Goal: Transaction & Acquisition: Book appointment/travel/reservation

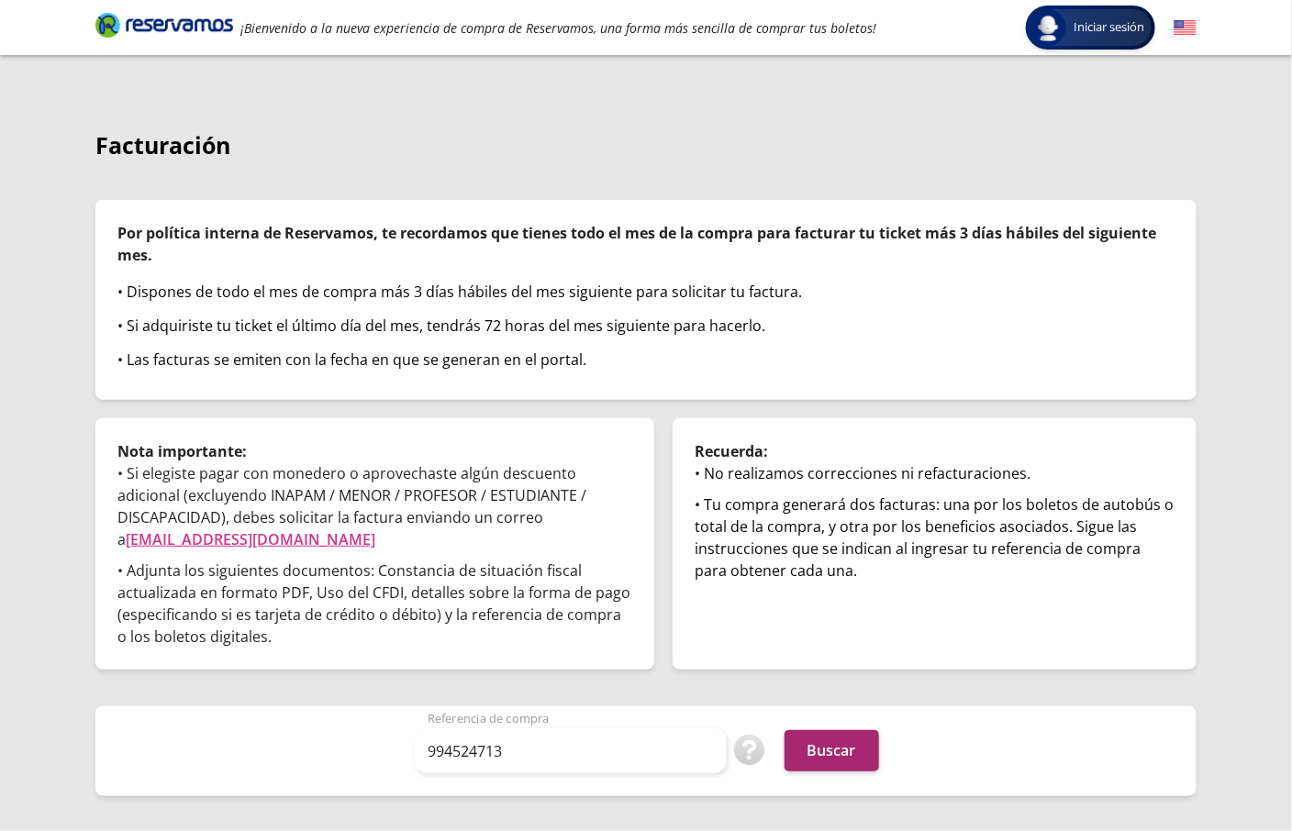
type input "994524713"
click at [854, 730] on button "Buscar" at bounding box center [831, 750] width 95 height 41
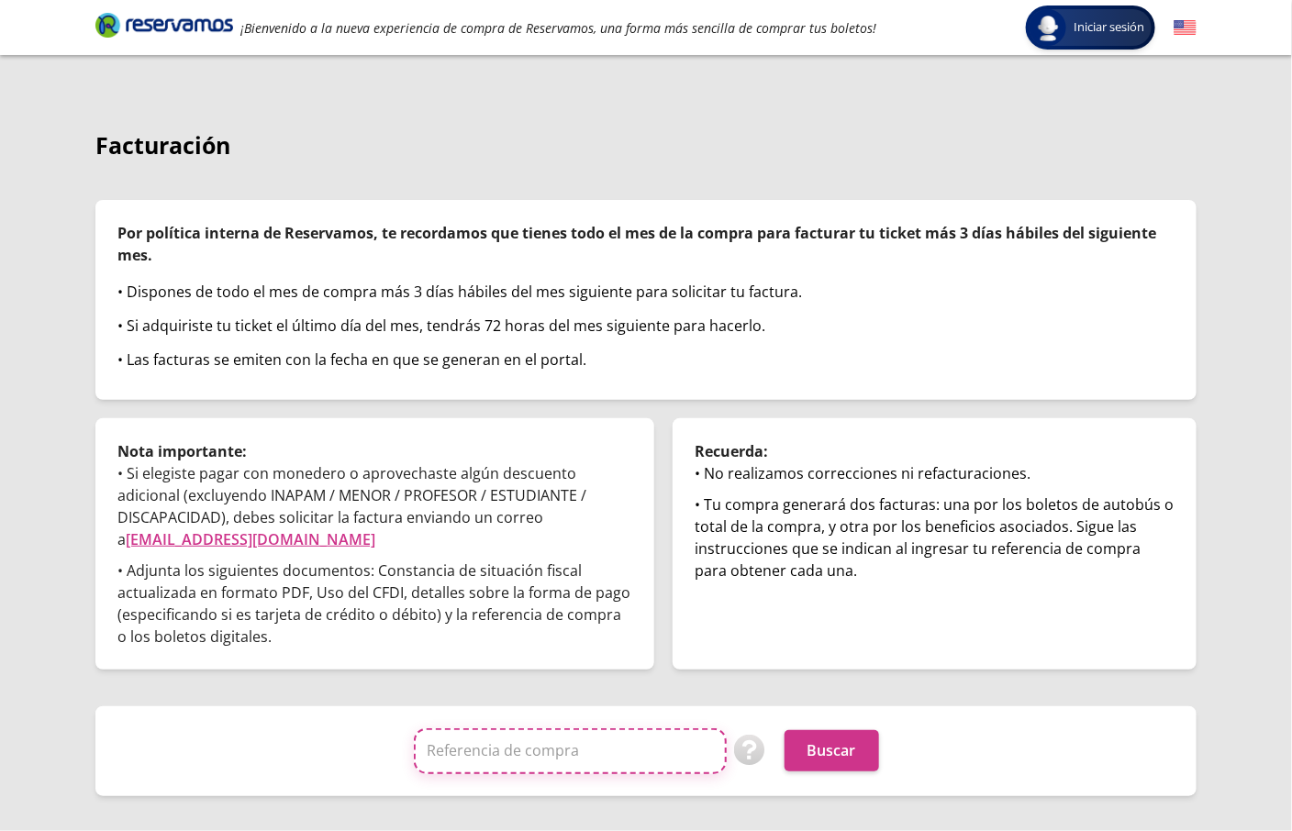
click at [521, 752] on input "Referencia de compra" at bounding box center [570, 751] width 313 height 46
paste input "OOvrajBRizo"
type input "OOvrajBRizo"
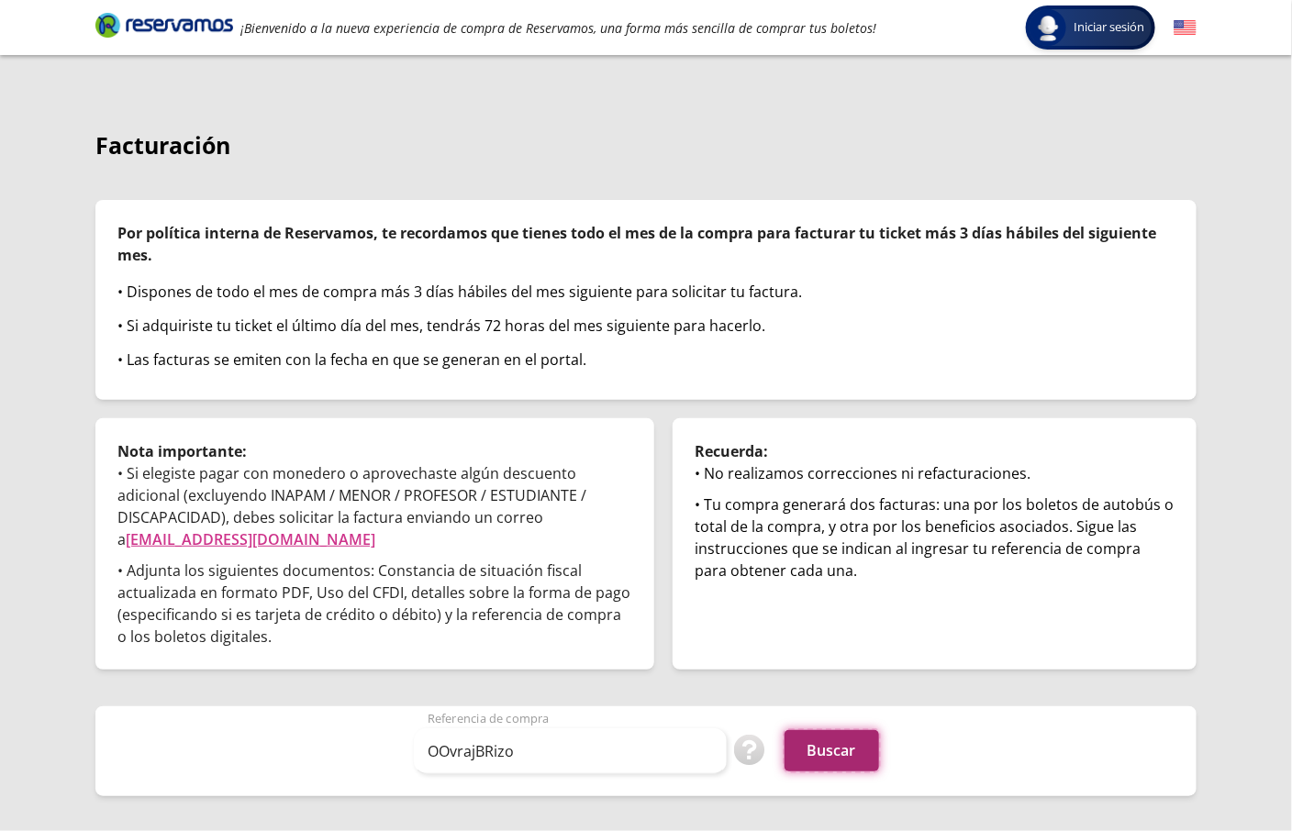
click at [809, 761] on button "Buscar" at bounding box center [831, 750] width 95 height 41
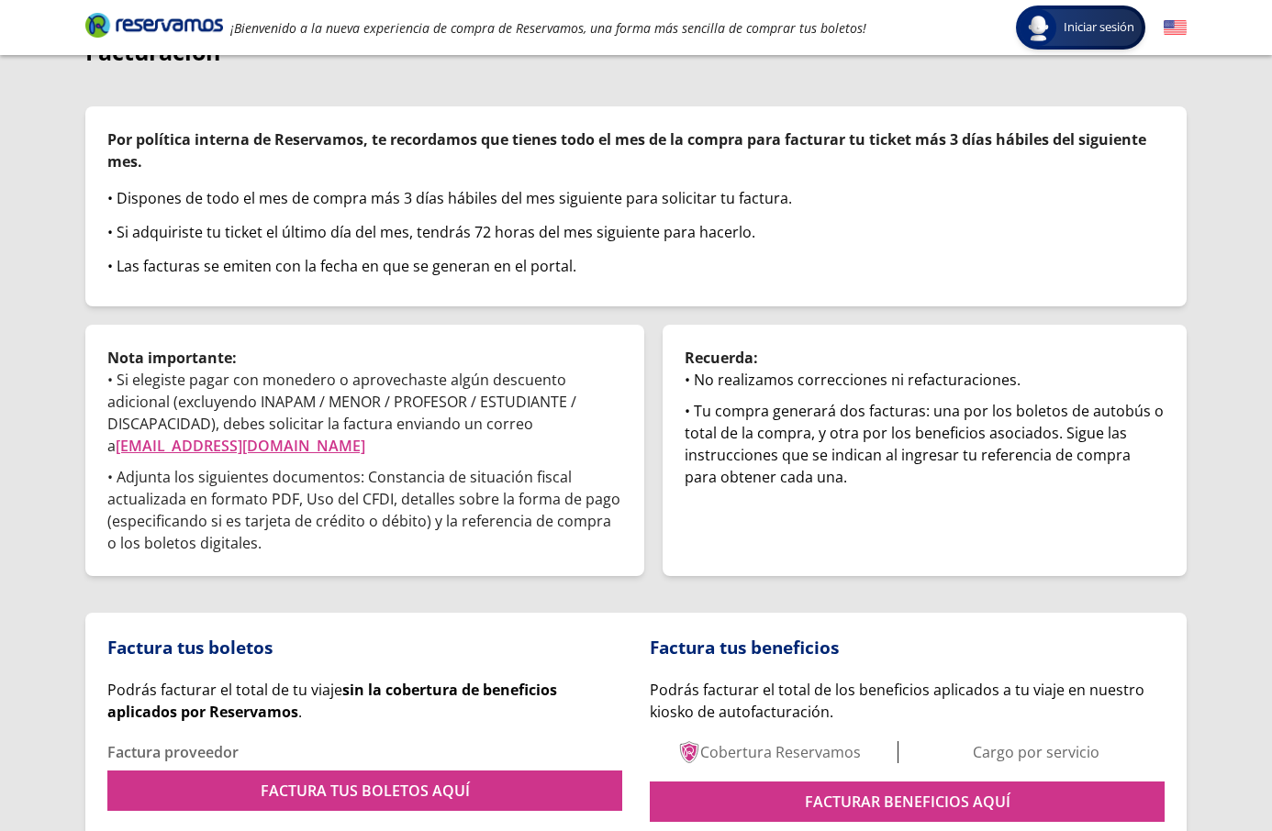
scroll to position [180, 0]
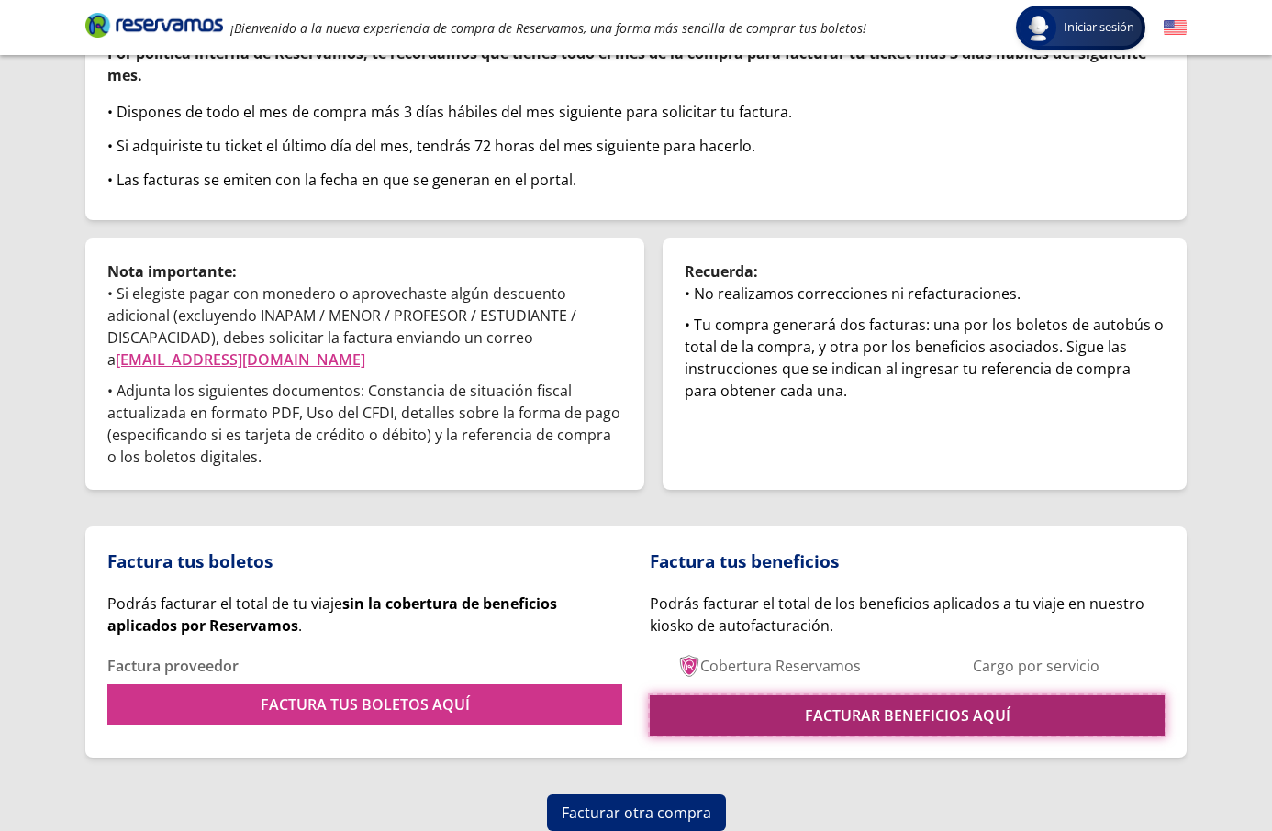
click at [750, 711] on link "FACTURAR BENEFICIOS AQUÍ" at bounding box center [907, 715] width 515 height 40
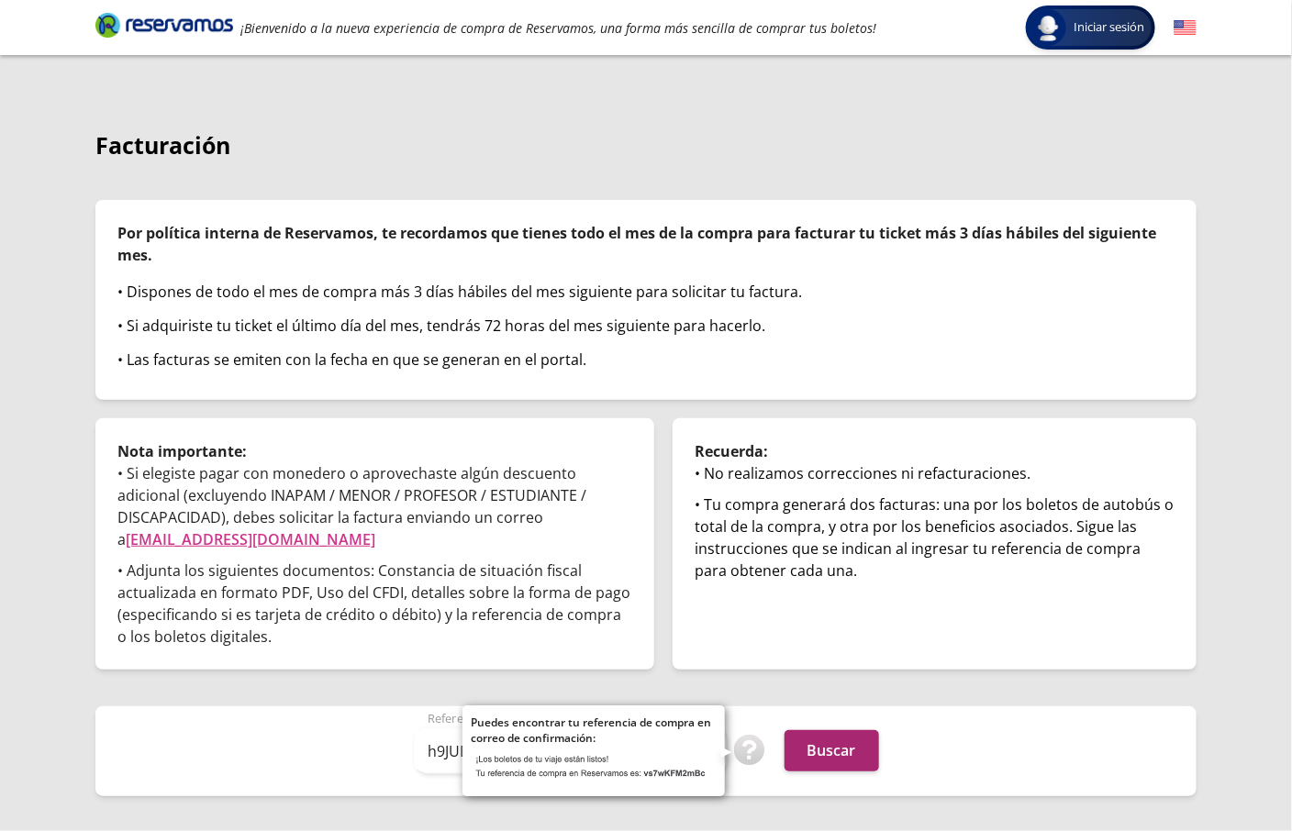
type input "h9JUDokwH1Y"
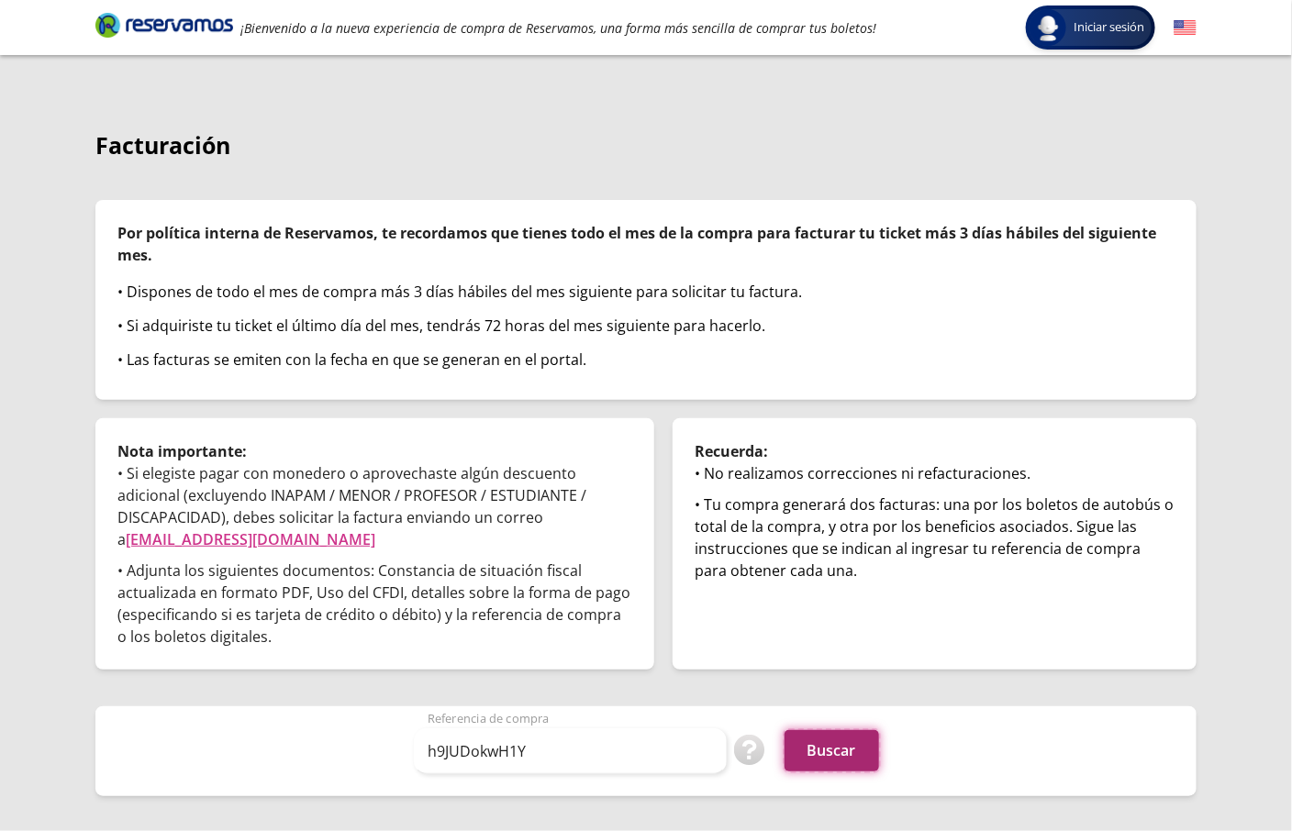
click at [827, 750] on button "Buscar" at bounding box center [831, 750] width 95 height 41
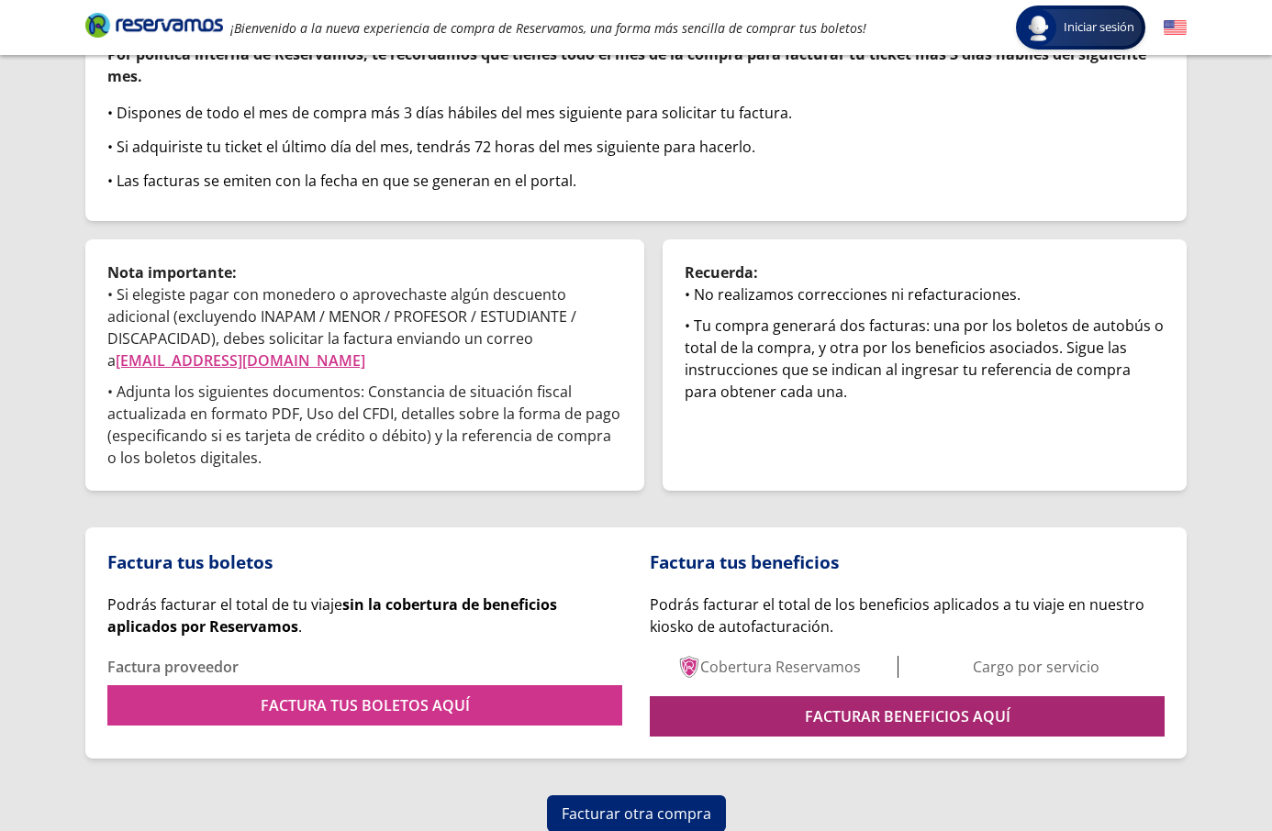
scroll to position [180, 0]
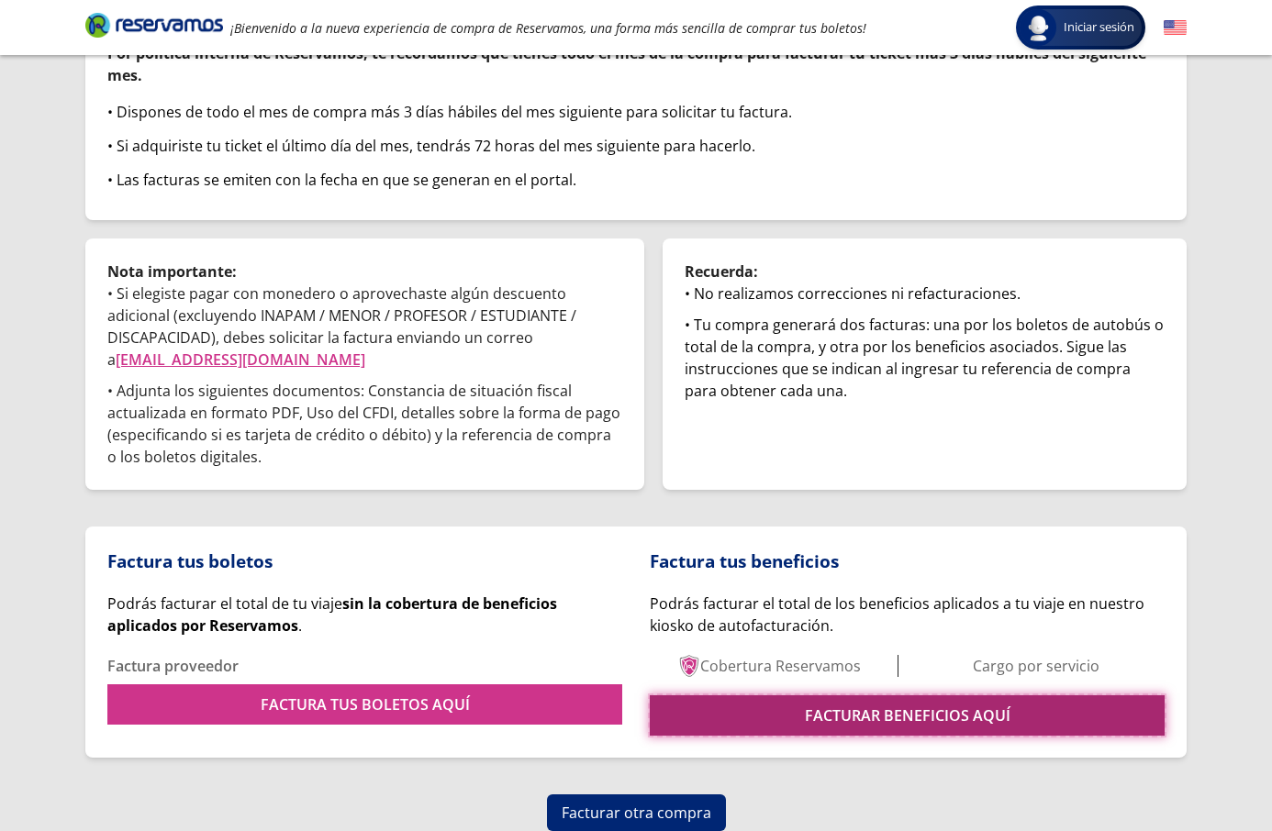
click at [816, 727] on link "FACTURAR BENEFICIOS AQUÍ" at bounding box center [907, 715] width 515 height 40
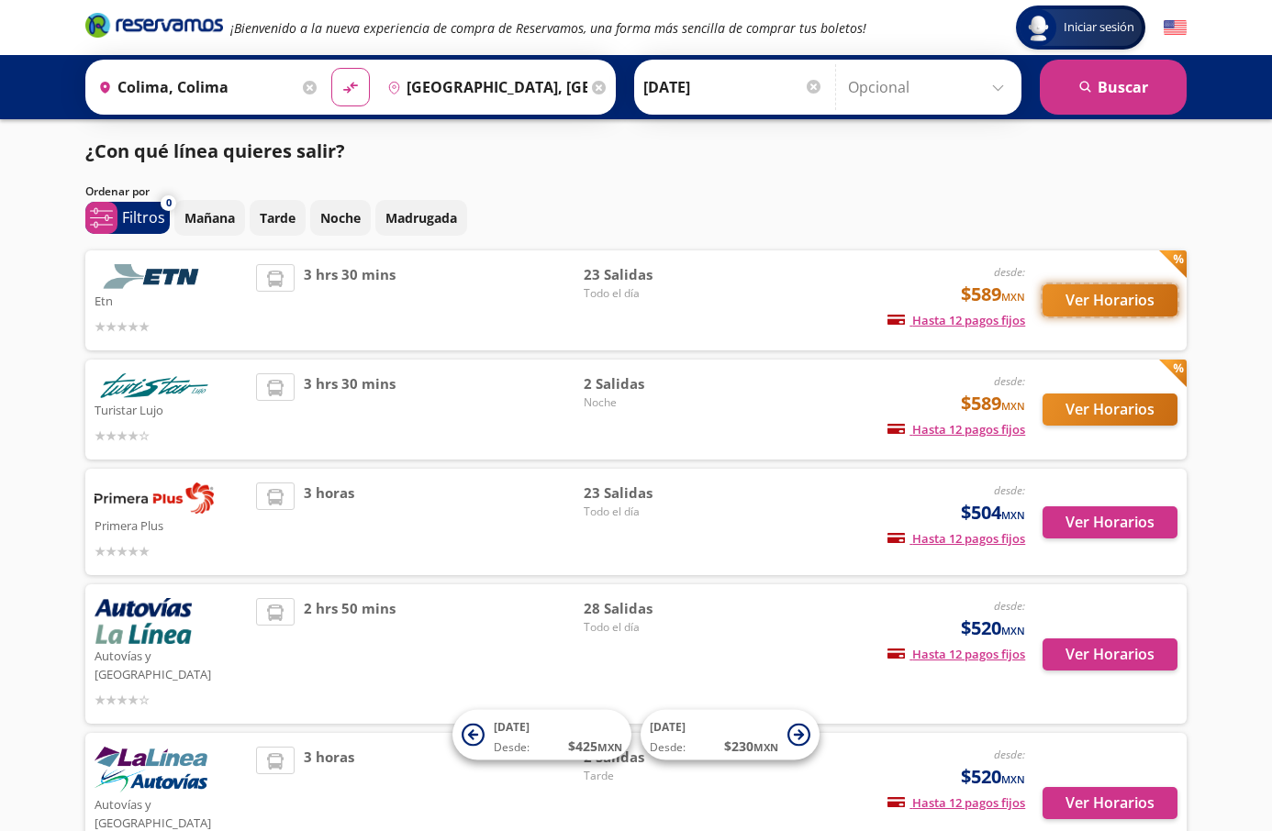
click at [1080, 306] on button "Ver Horarios" at bounding box center [1109, 300] width 135 height 32
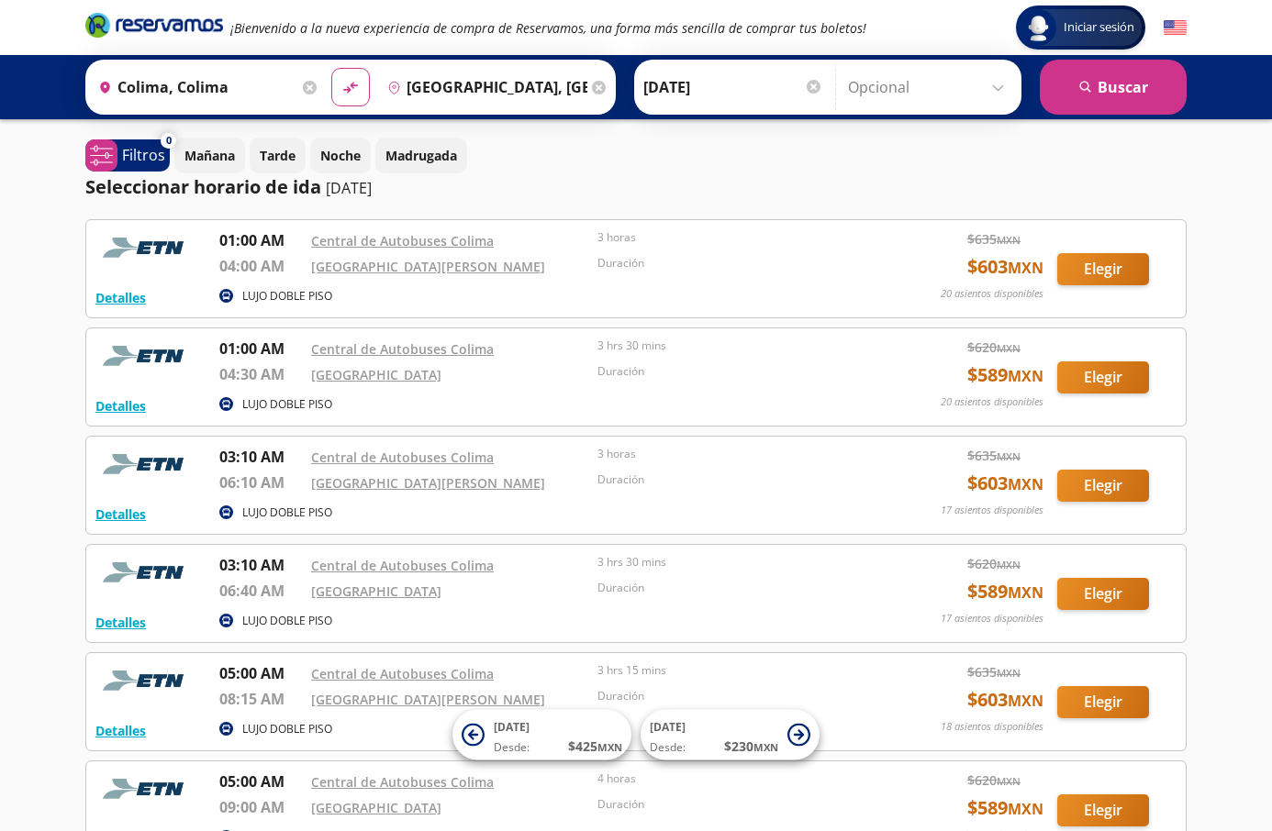
click at [694, 100] on input "12-Sep-25" at bounding box center [733, 87] width 180 height 46
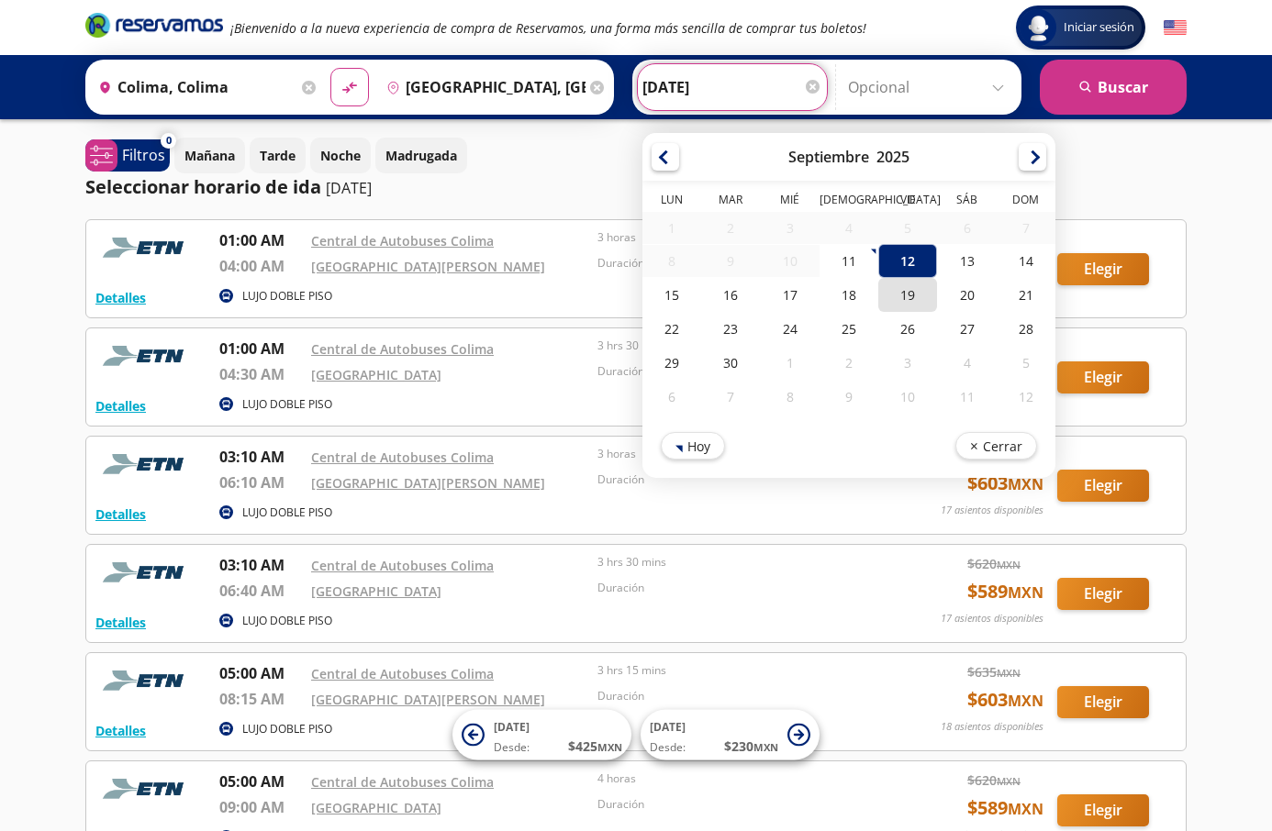
click at [889, 306] on div "19" at bounding box center [907, 295] width 59 height 34
type input "19-Sep-25"
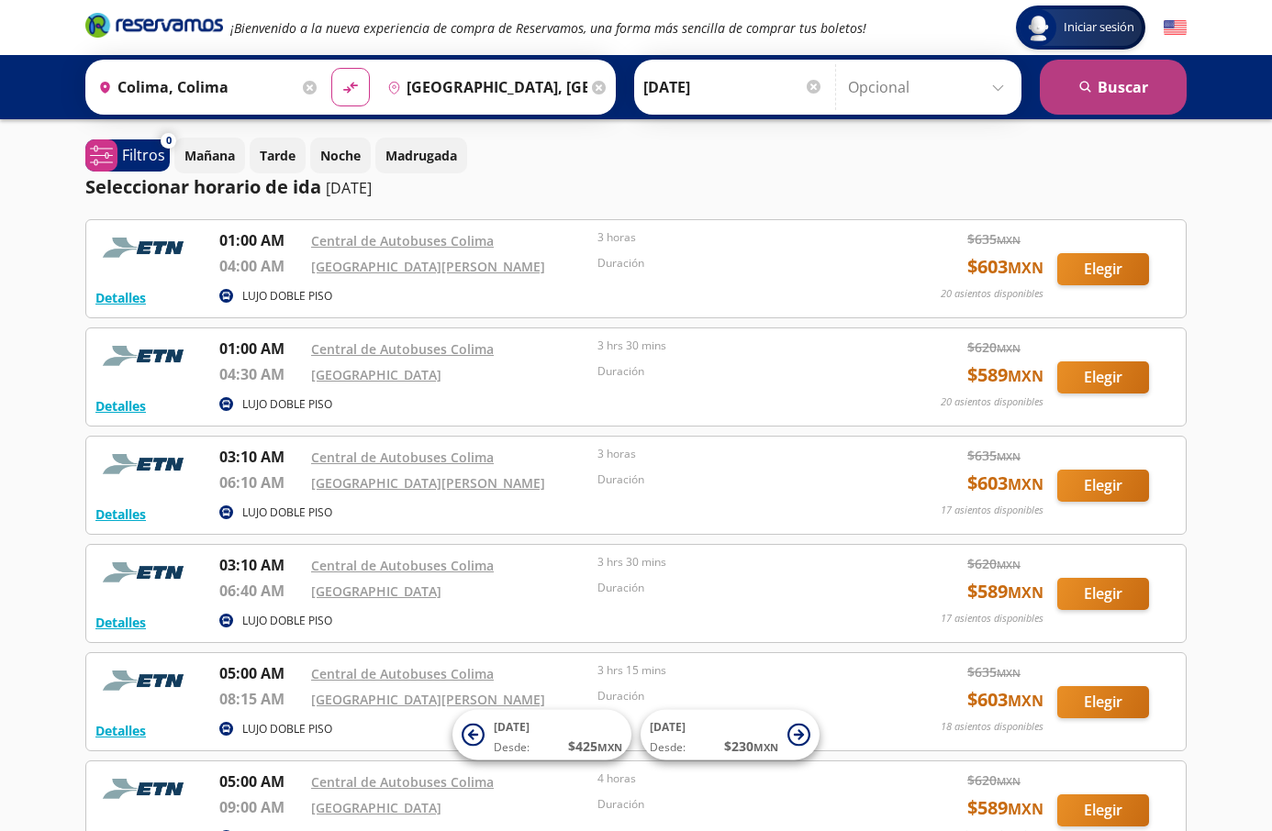
click at [1127, 72] on button "search Buscar" at bounding box center [1113, 87] width 147 height 55
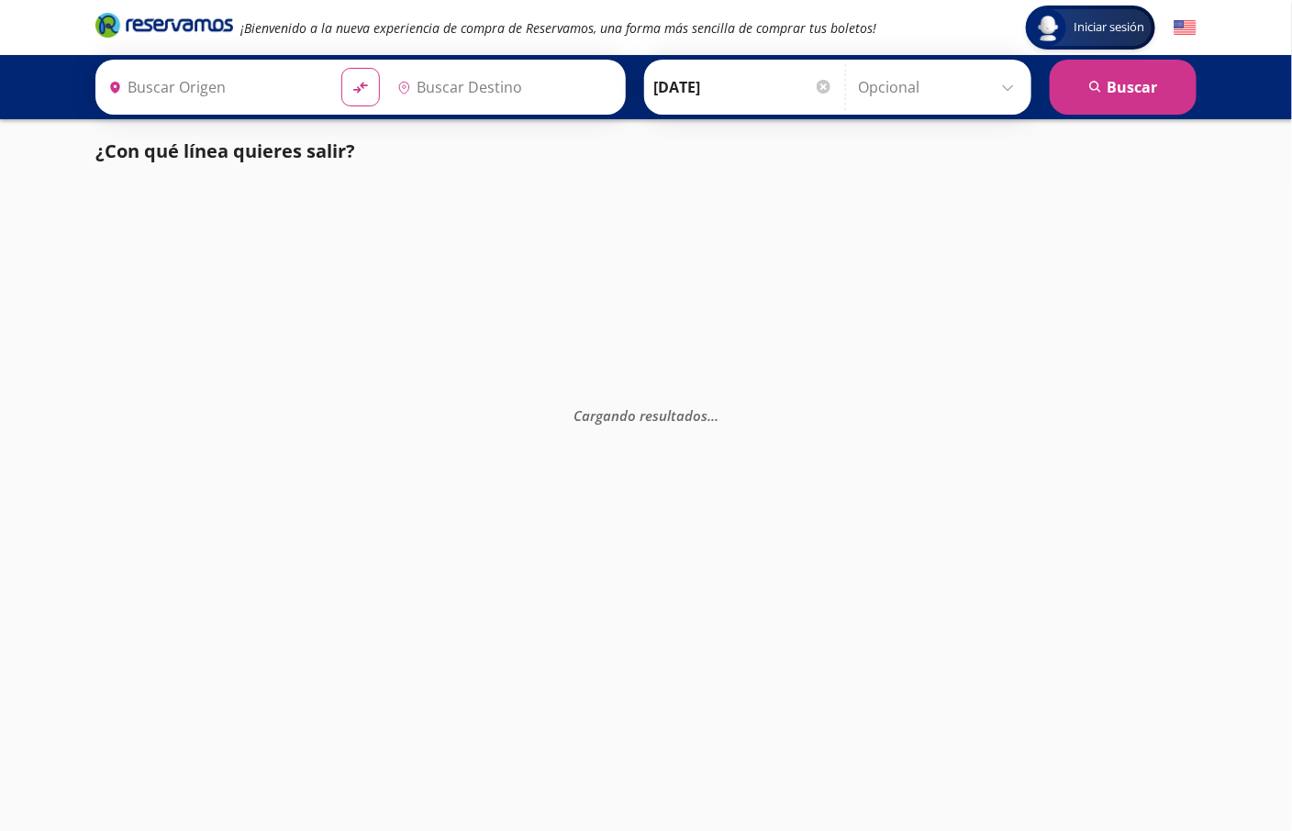
type input "[GEOGRAPHIC_DATA], [GEOGRAPHIC_DATA]"
type input "Colima, Colima"
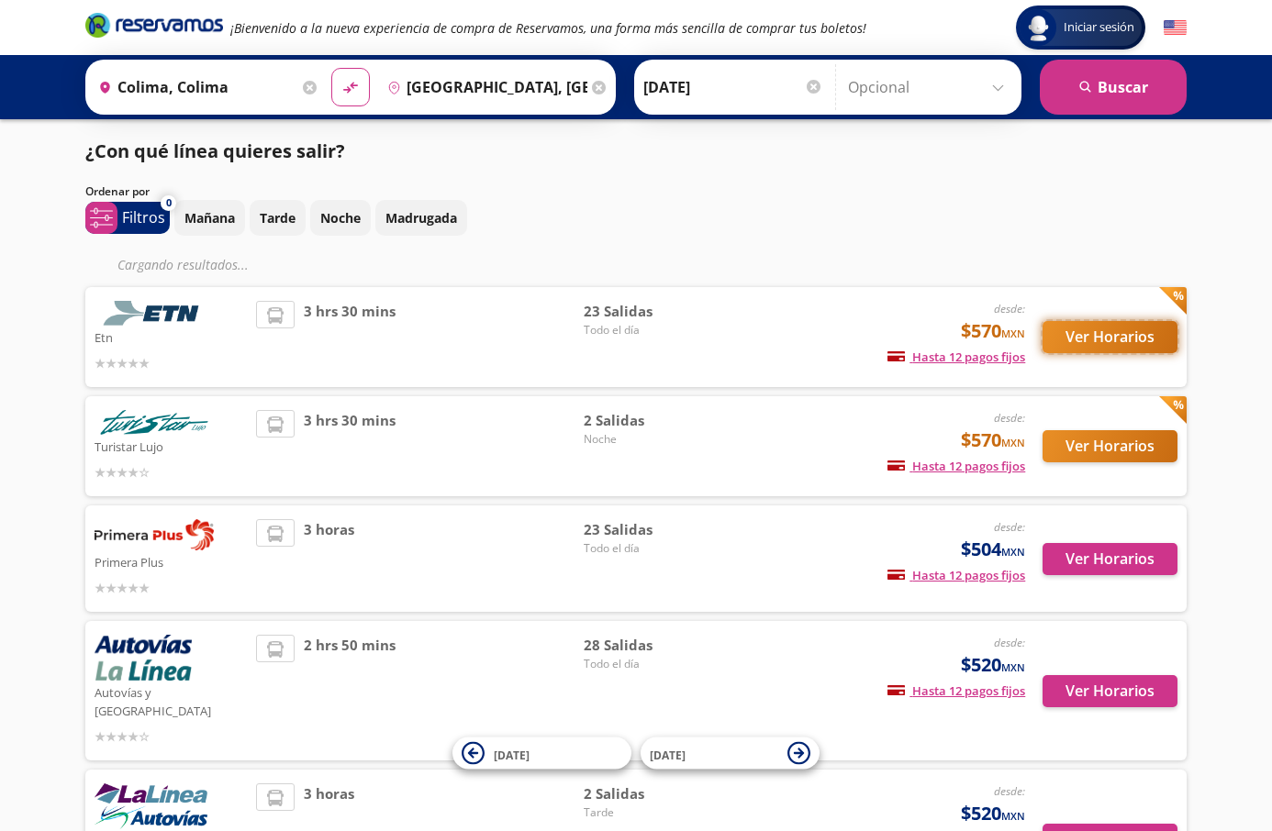
click at [1068, 336] on button "Ver Horarios" at bounding box center [1109, 337] width 135 height 32
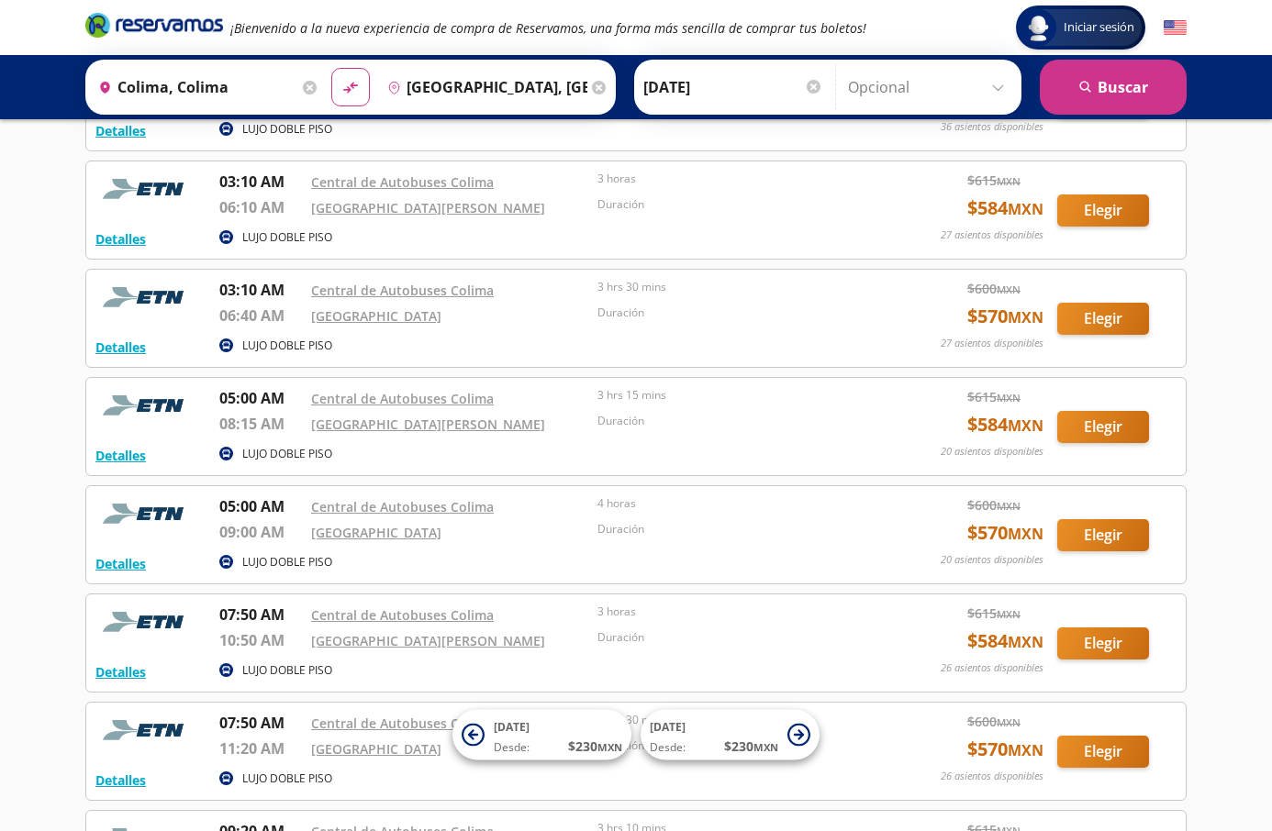
scroll to position [413, 0]
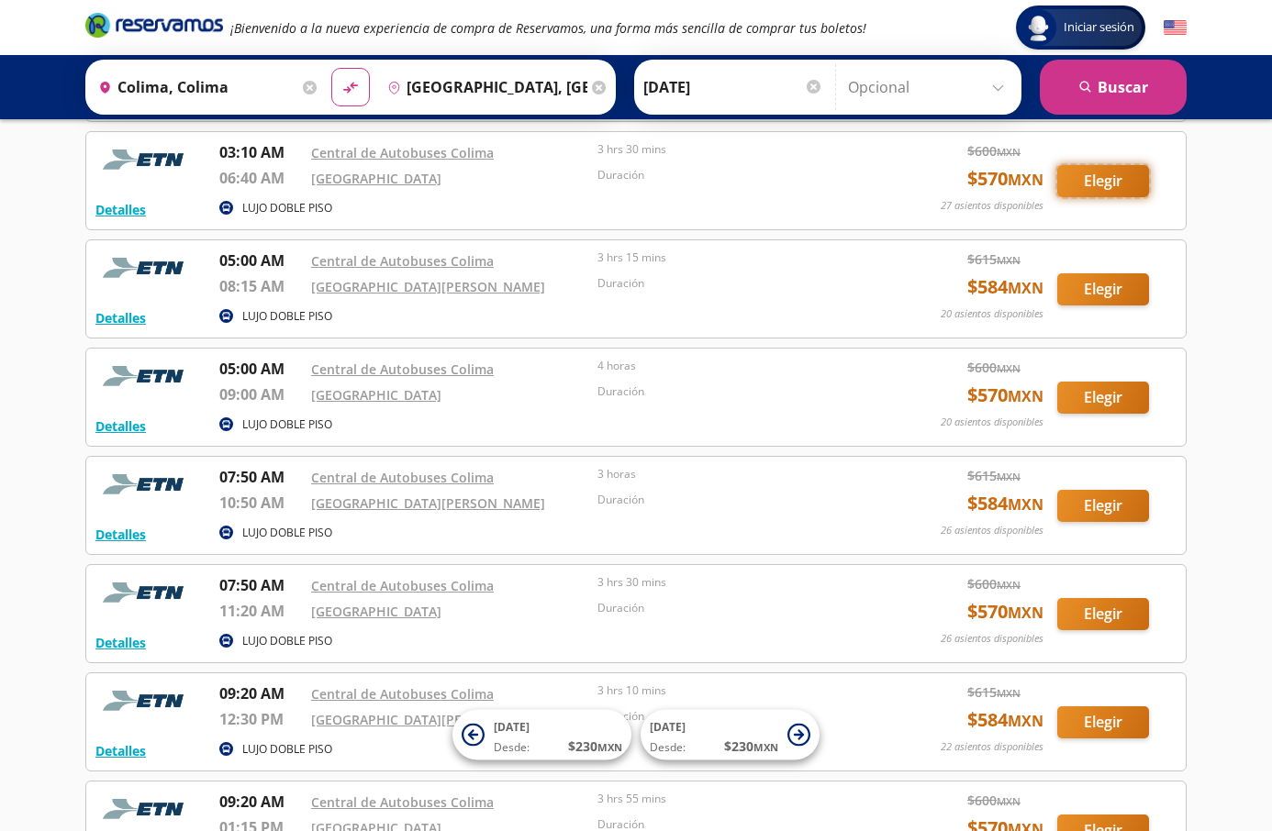
click at [1101, 188] on button "Elegir" at bounding box center [1103, 181] width 92 height 32
